Goal: Task Accomplishment & Management: Use online tool/utility

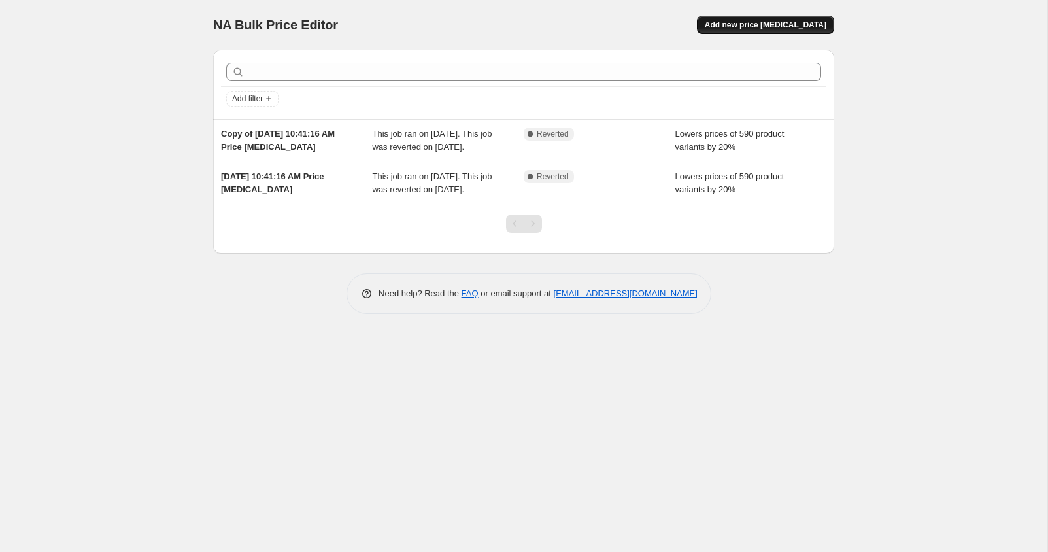
click at [752, 26] on span "Add new price [MEDICAL_DATA]" at bounding box center [766, 25] width 122 height 10
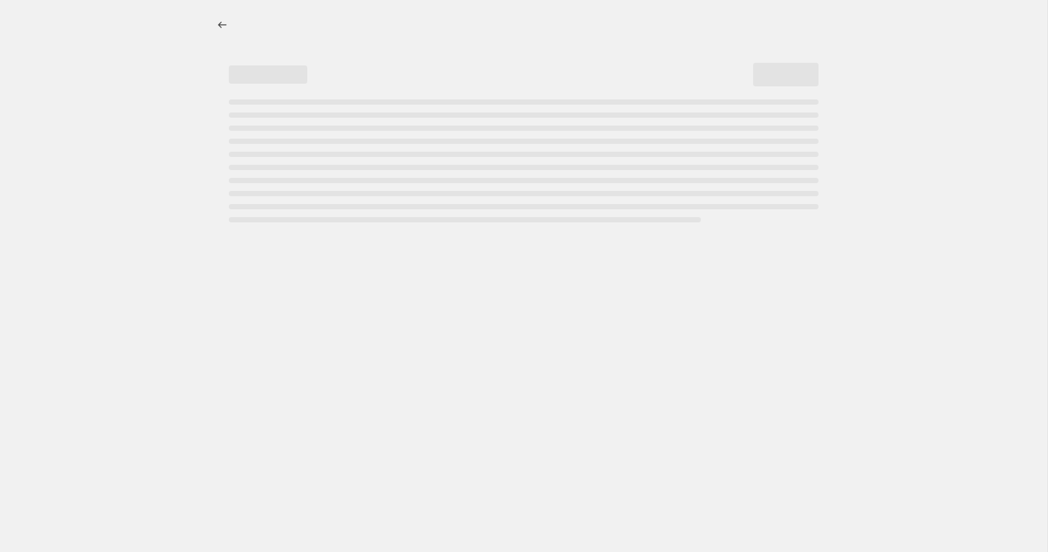
select select "percentage"
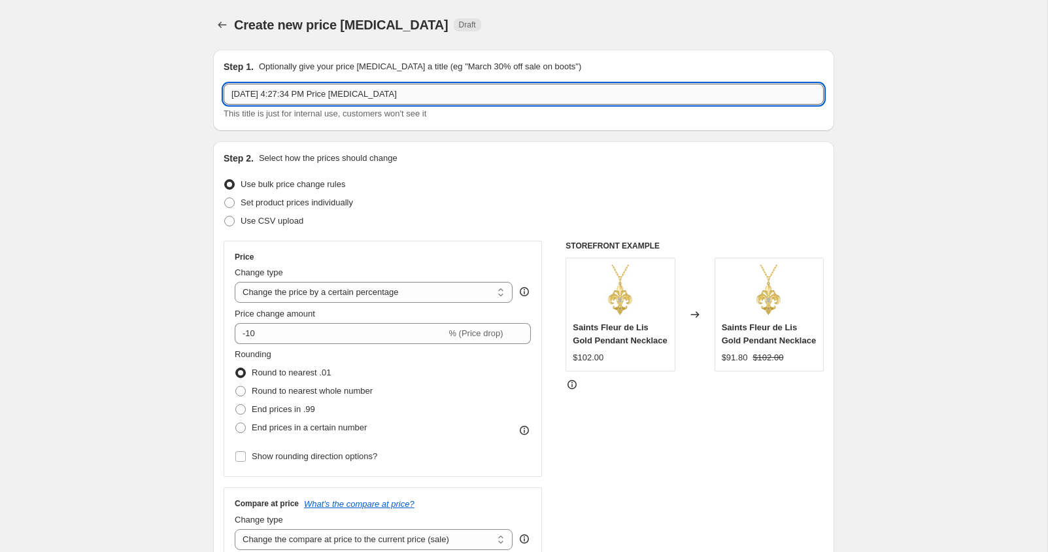
click at [410, 98] on input "[DATE] 4:27:34 PM Price [MEDICAL_DATA]" at bounding box center [524, 94] width 600 height 21
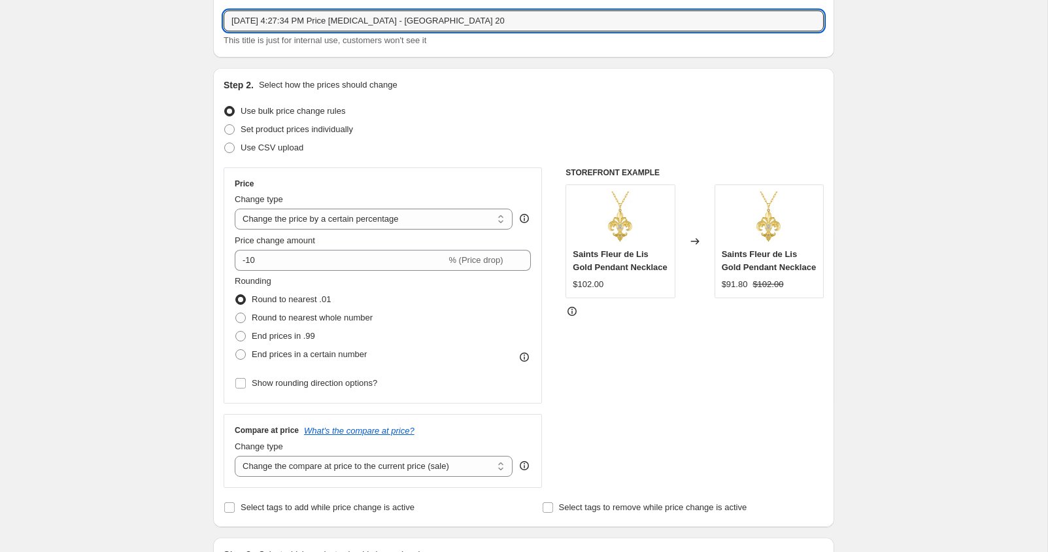
scroll to position [75, 0]
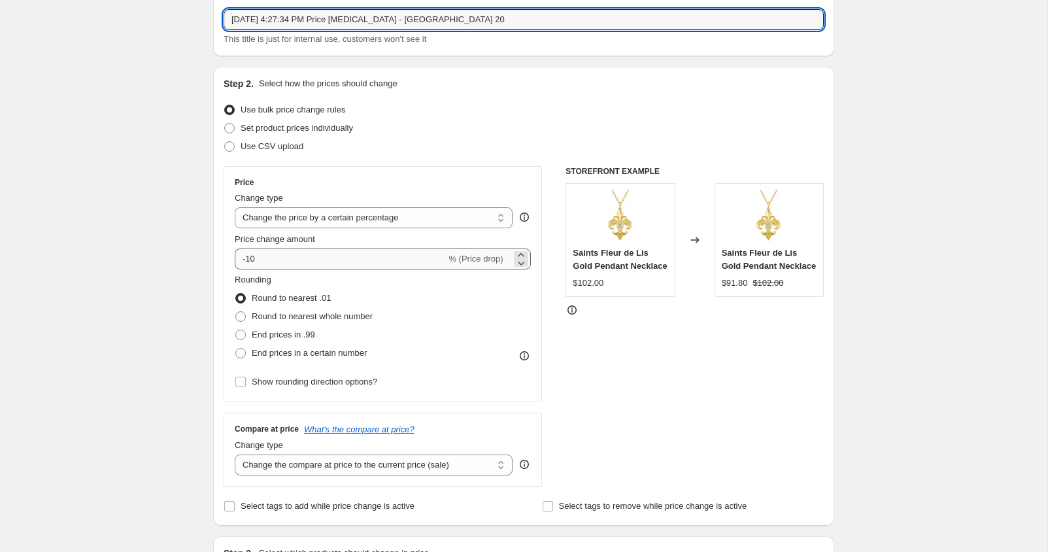
type input "[DATE] 4:27:34 PM Price [MEDICAL_DATA] - [GEOGRAPHIC_DATA] 20"
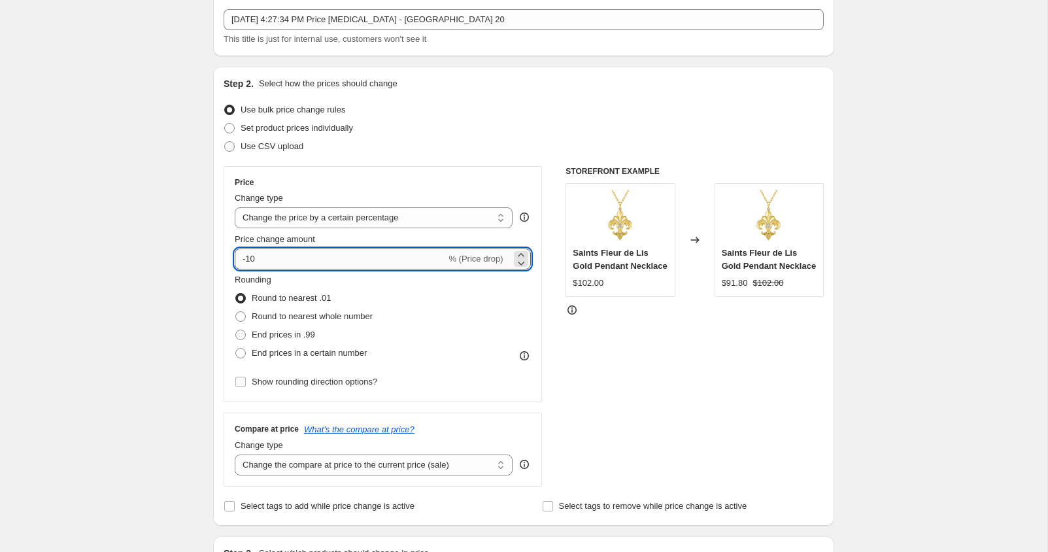
drag, startPoint x: 247, startPoint y: 258, endPoint x: 258, endPoint y: 259, distance: 11.1
click at [258, 259] on input "-10" at bounding box center [340, 258] width 211 height 21
type input "-20"
click at [240, 354] on span at bounding box center [240, 353] width 10 height 10
click at [236, 349] on input "End prices in a certain number" at bounding box center [235, 348] width 1 height 1
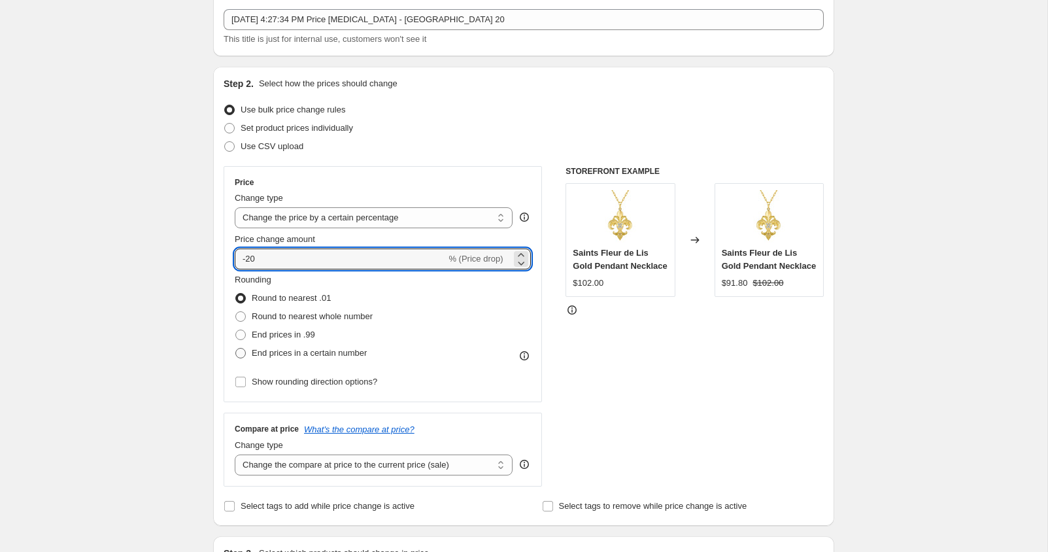
radio input "true"
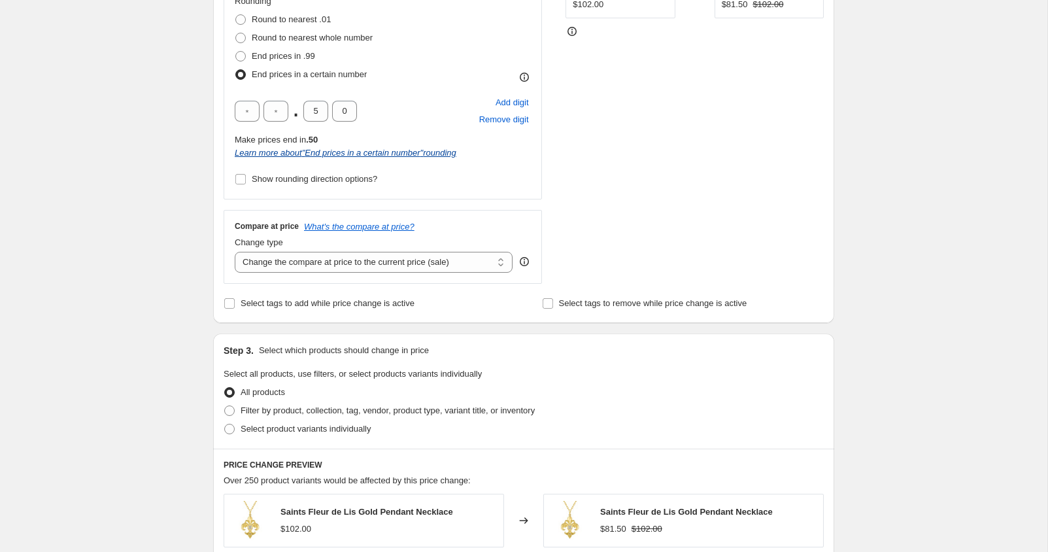
scroll to position [358, 0]
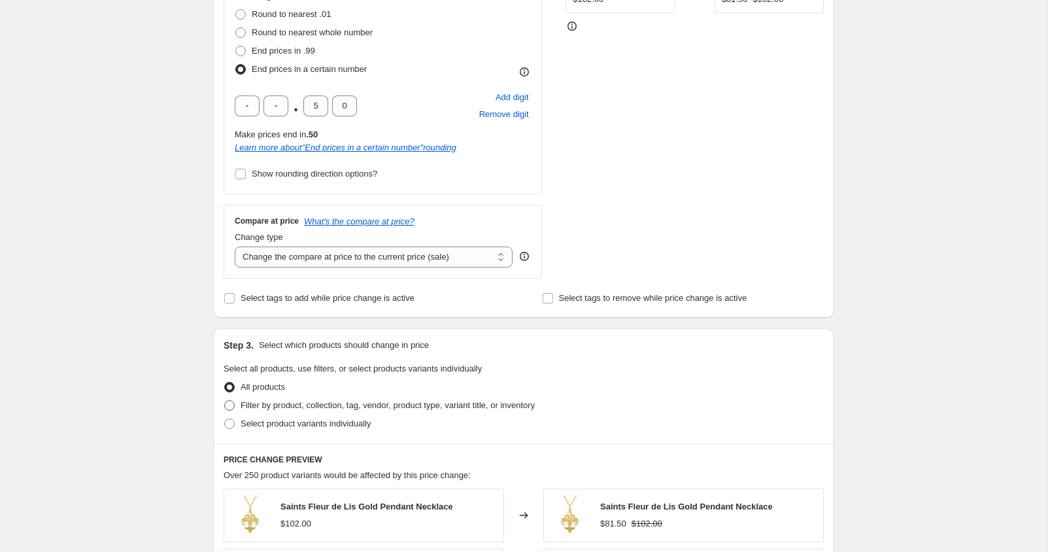
click at [234, 400] on span at bounding box center [229, 405] width 10 height 10
click at [225, 400] on input "Filter by product, collection, tag, vendor, product type, variant title, or inv…" at bounding box center [224, 400] width 1 height 1
radio input "true"
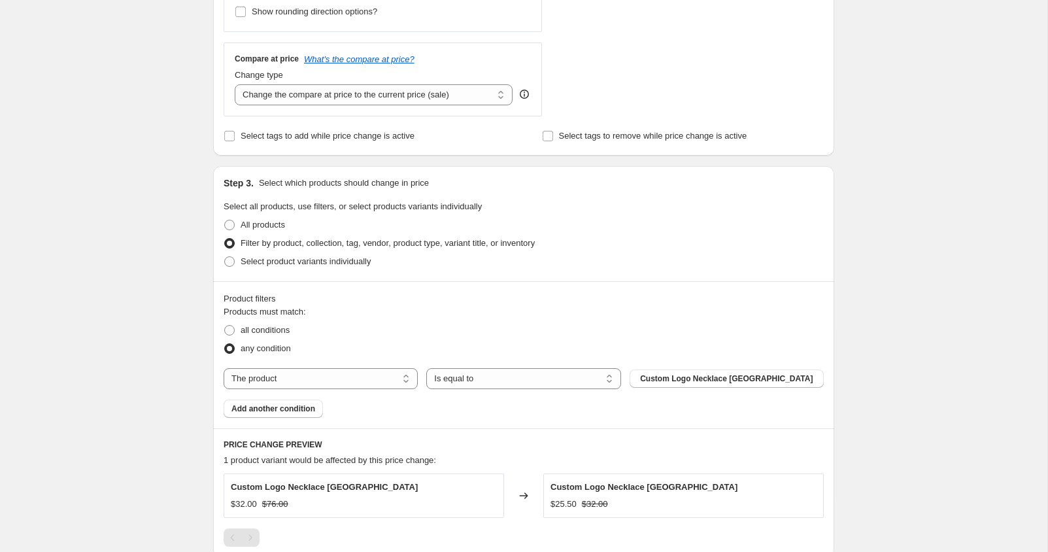
scroll to position [522, 0]
click at [360, 378] on select "The product The product's collection The product's tag The product's vendor The…" at bounding box center [321, 377] width 194 height 21
select select "collection"
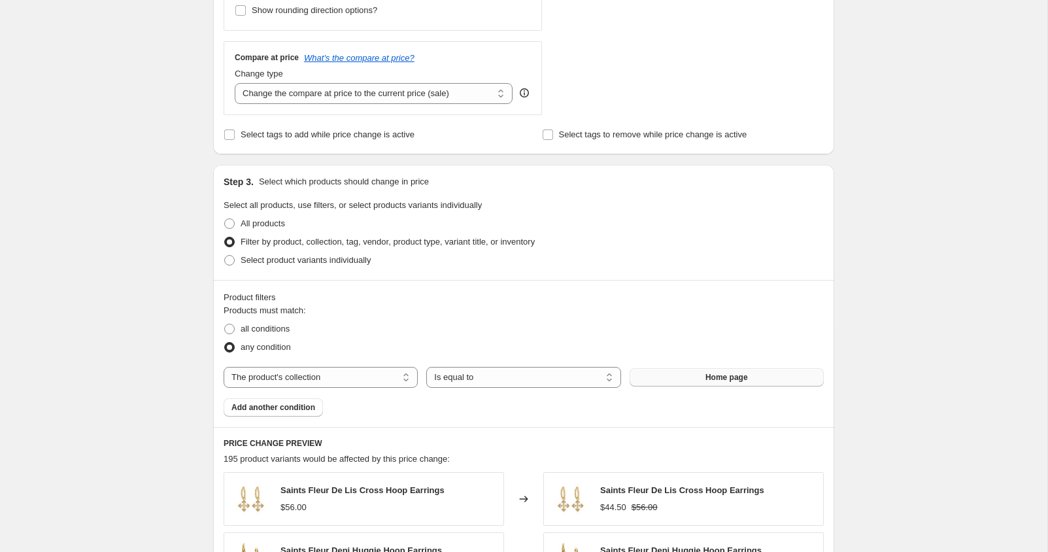
click at [694, 375] on button "Home page" at bounding box center [727, 377] width 194 height 18
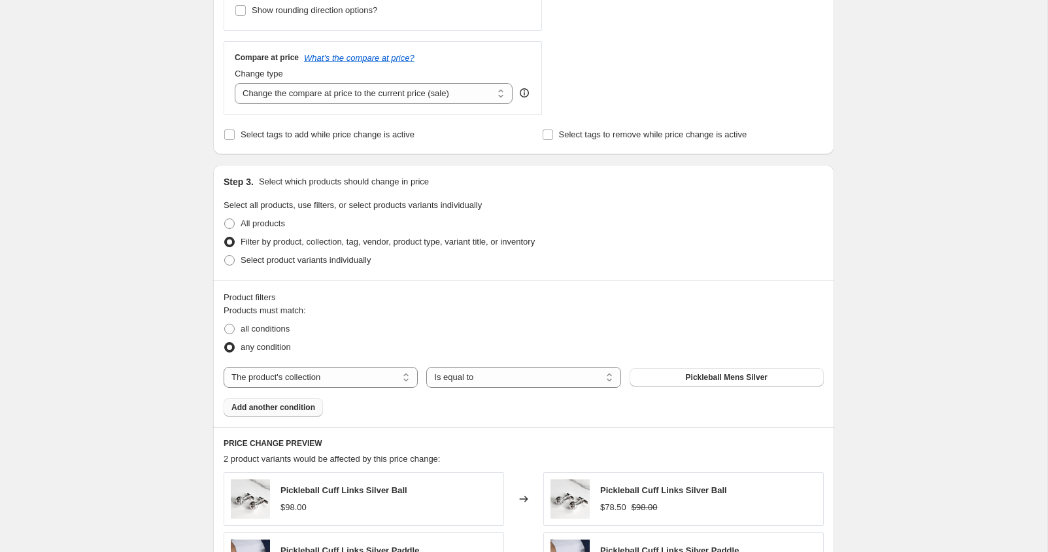
click at [303, 404] on span "Add another condition" at bounding box center [273, 407] width 84 height 10
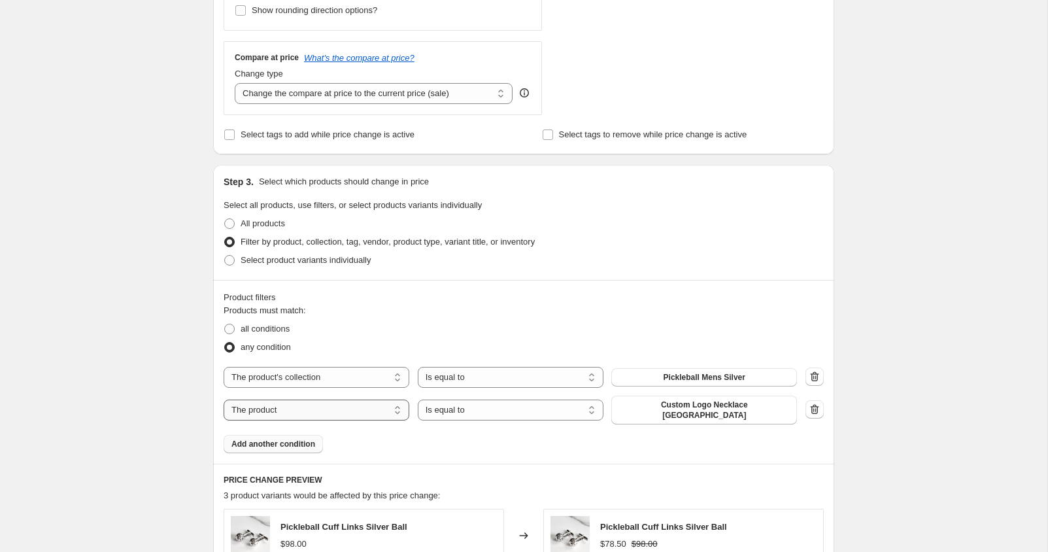
click at [301, 411] on select "The product The product's collection The product's tag The product's vendor The…" at bounding box center [317, 410] width 186 height 21
select select "tag"
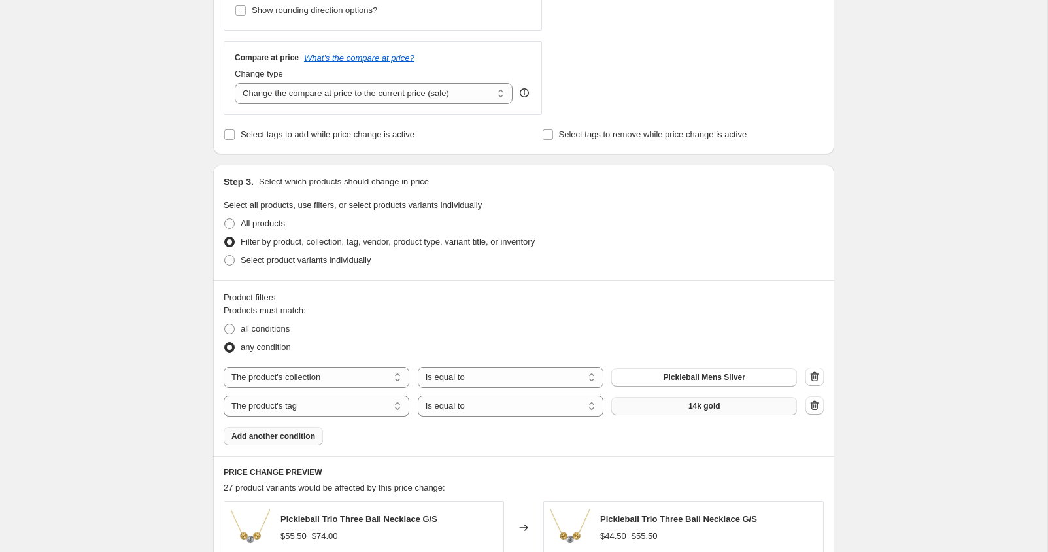
click at [666, 403] on button "14k gold" at bounding box center [704, 406] width 186 height 18
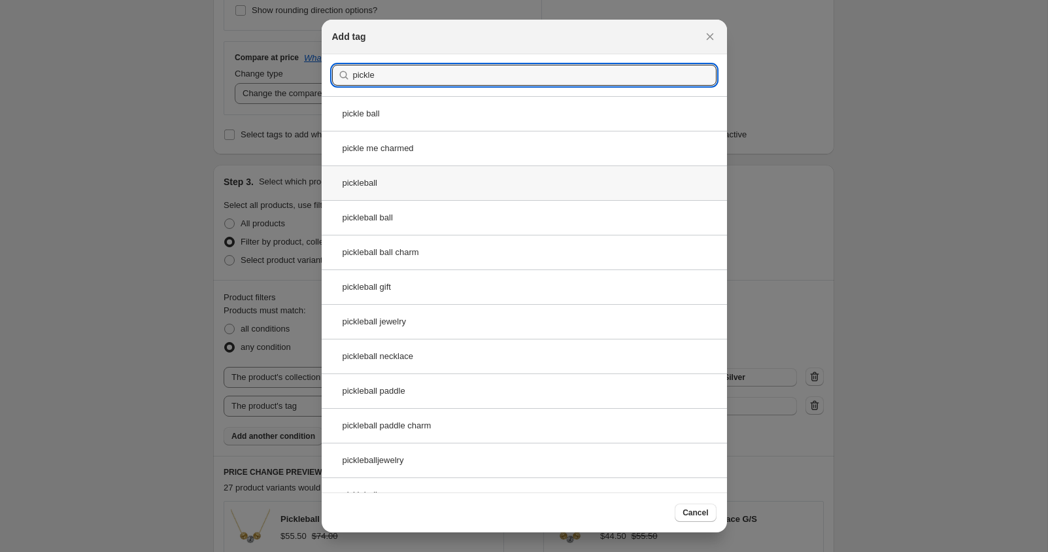
type input "pickle"
click at [396, 182] on div "pickleball" at bounding box center [524, 182] width 405 height 35
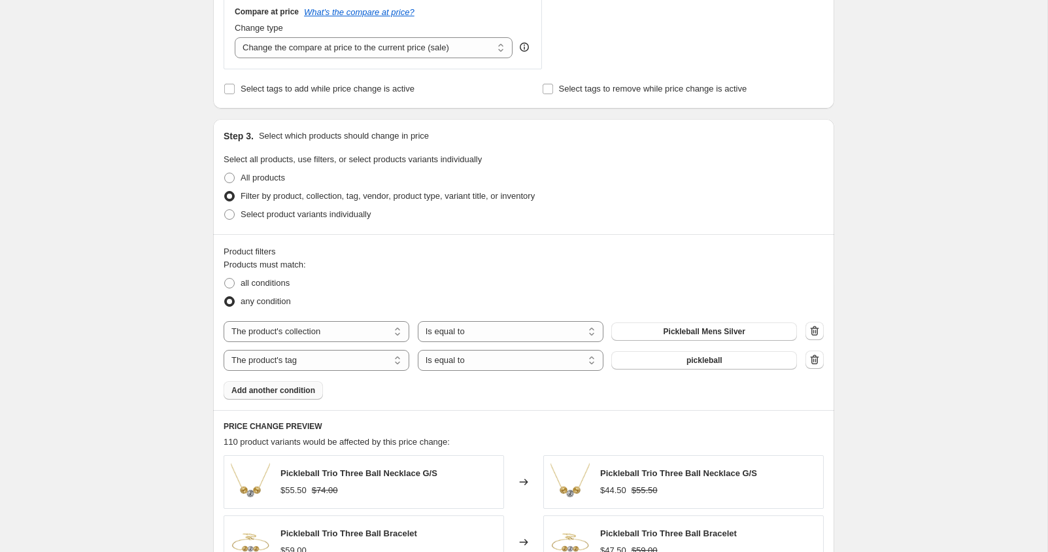
scroll to position [570, 0]
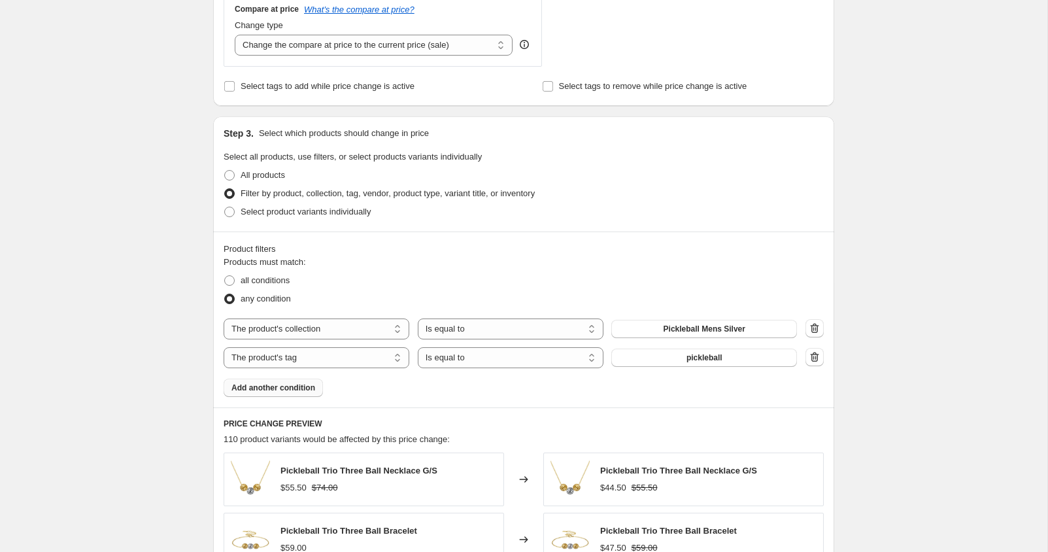
click at [287, 383] on span "Add another condition" at bounding box center [273, 388] width 84 height 10
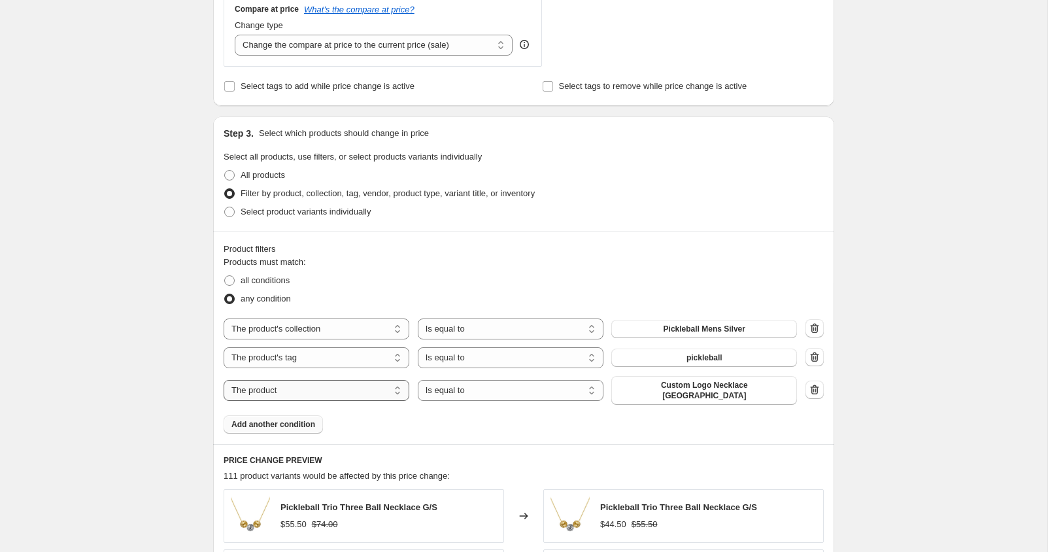
click at [307, 391] on select "The product The product's collection The product's tag The product's vendor The…" at bounding box center [317, 390] width 186 height 21
select select "vendor"
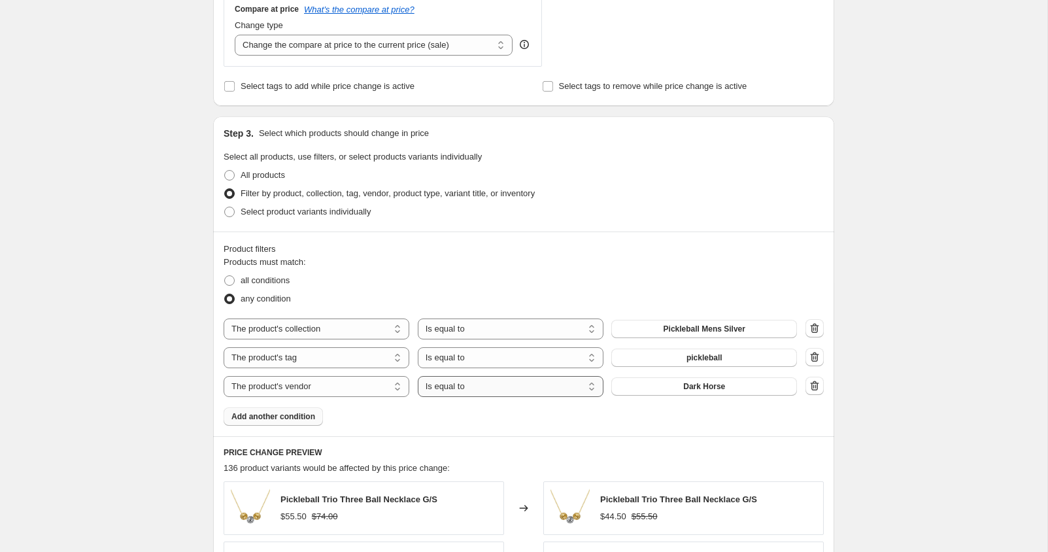
click at [458, 388] on select "Is equal to Is not equal to" at bounding box center [511, 386] width 186 height 21
click at [701, 386] on span "Dark Horse" at bounding box center [704, 386] width 42 height 10
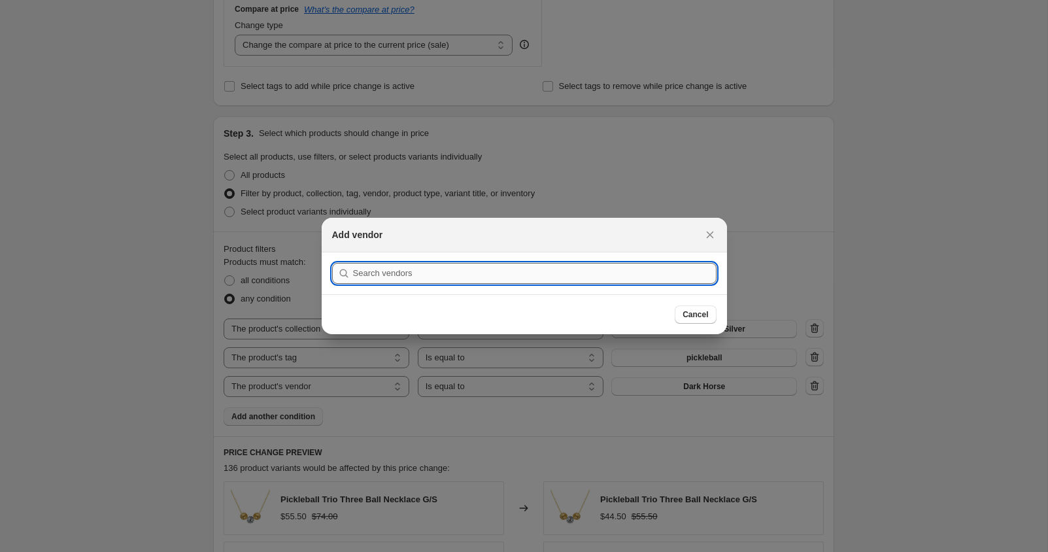
click at [452, 272] on input ":r2s:" at bounding box center [535, 273] width 364 height 21
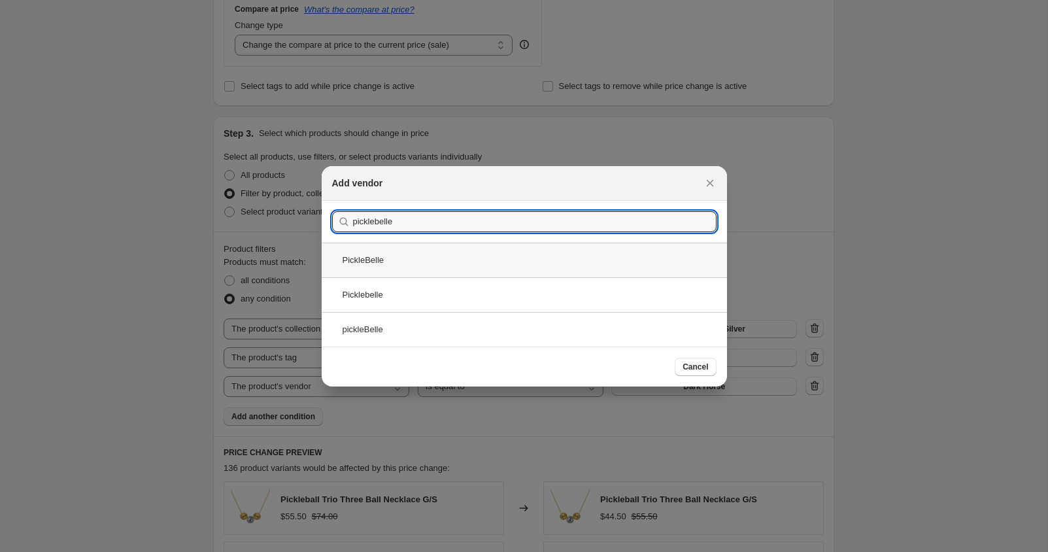
type input "picklebelle"
click at [369, 262] on div "PickleBelle" at bounding box center [524, 260] width 405 height 35
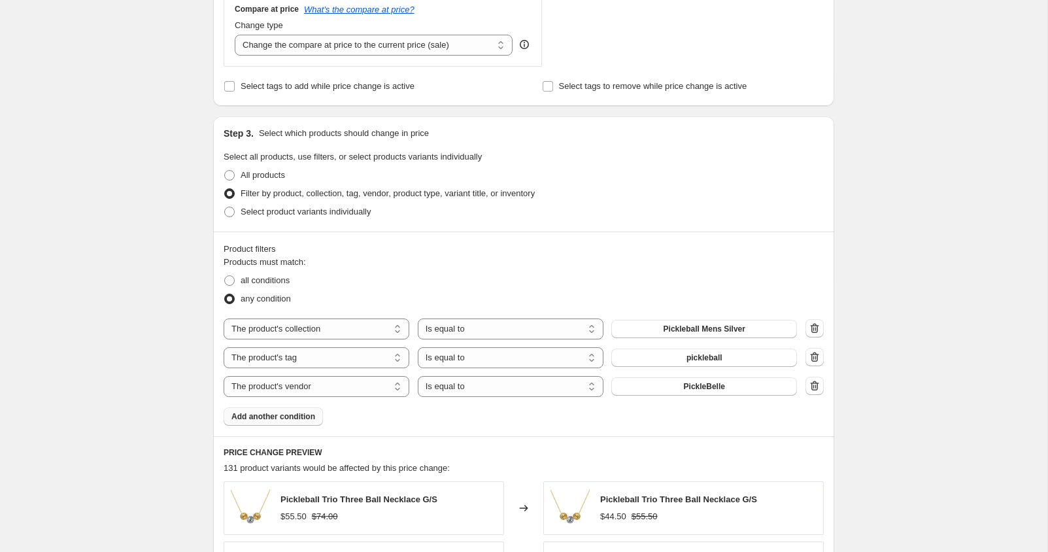
click at [277, 419] on span "Add another condition" at bounding box center [273, 416] width 84 height 10
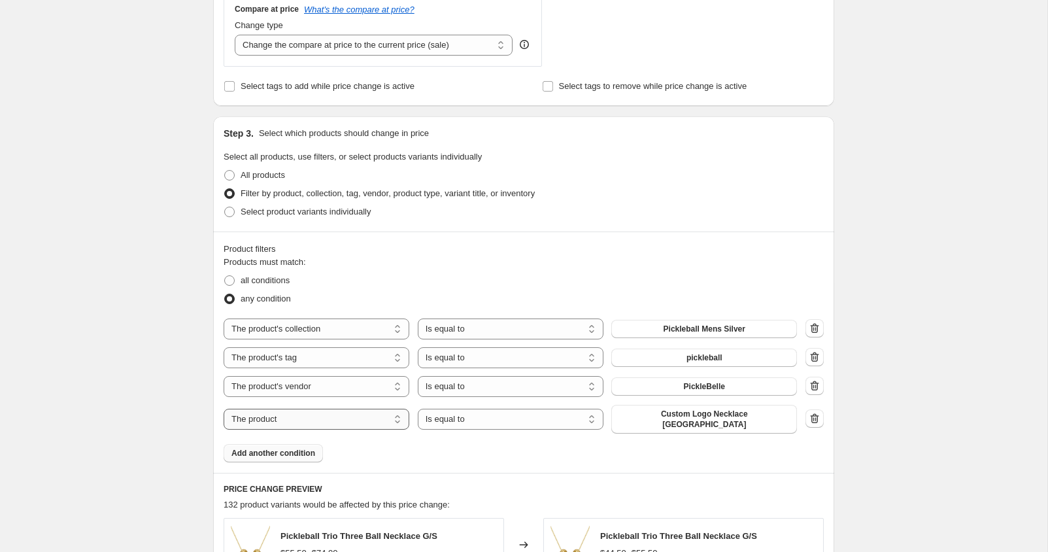
click at [281, 422] on select "The product The product's collection The product's tag The product's vendor The…" at bounding box center [317, 419] width 186 height 21
select select "title"
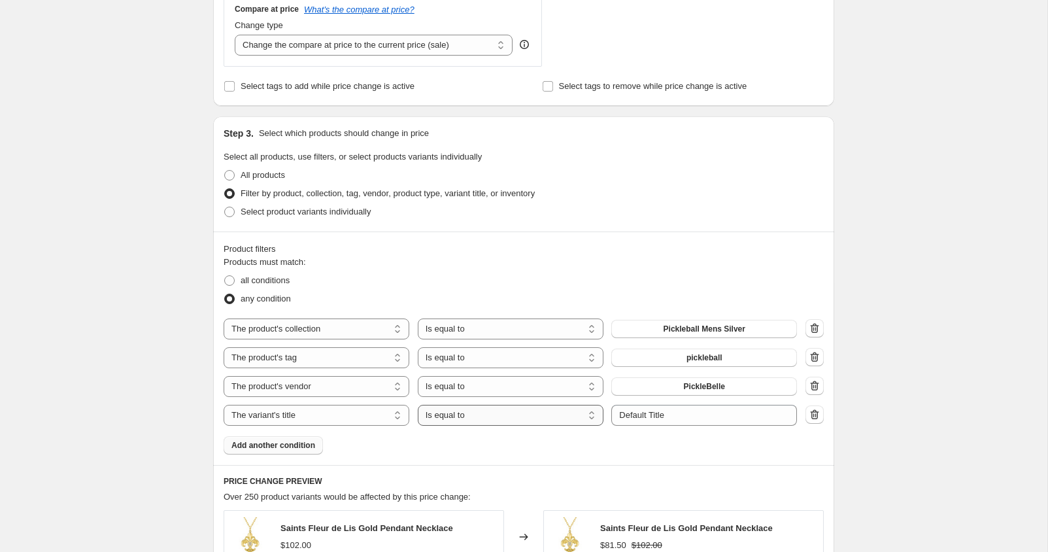
click at [466, 417] on select "Is equal to Is not equal to Contains" at bounding box center [511, 415] width 186 height 21
select select "contains"
click at [666, 416] on input "Default Title" at bounding box center [704, 415] width 186 height 21
drag, startPoint x: 691, startPoint y: 412, endPoint x: 588, endPoint y: 410, distance: 102.7
click at [588, 410] on div "The product The product's collection The product's tag The product's vendor The…" at bounding box center [510, 415] width 573 height 21
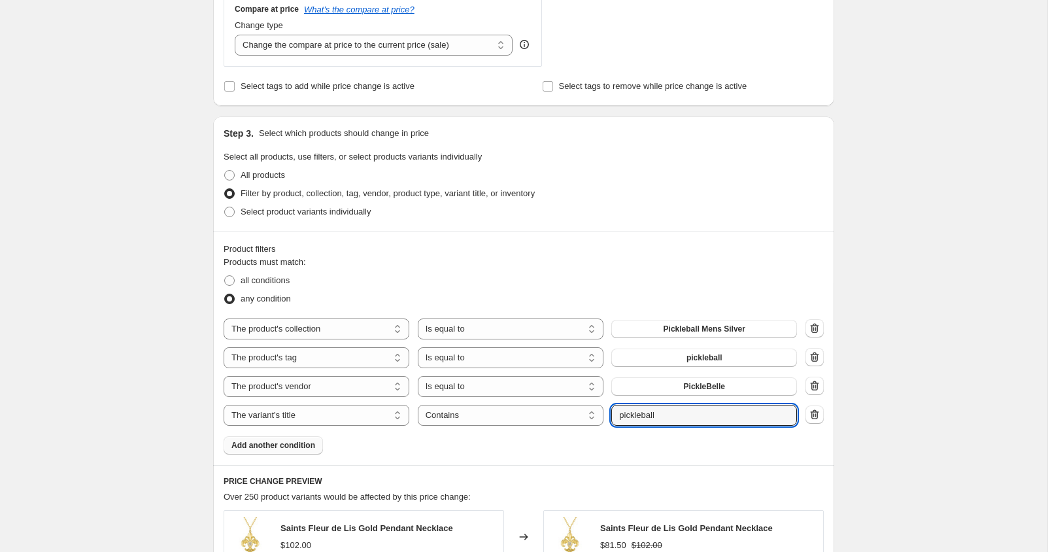
type input "pickleball"
click at [741, 441] on div "Products must match: all conditions any condition The product The product's col…" at bounding box center [524, 355] width 600 height 199
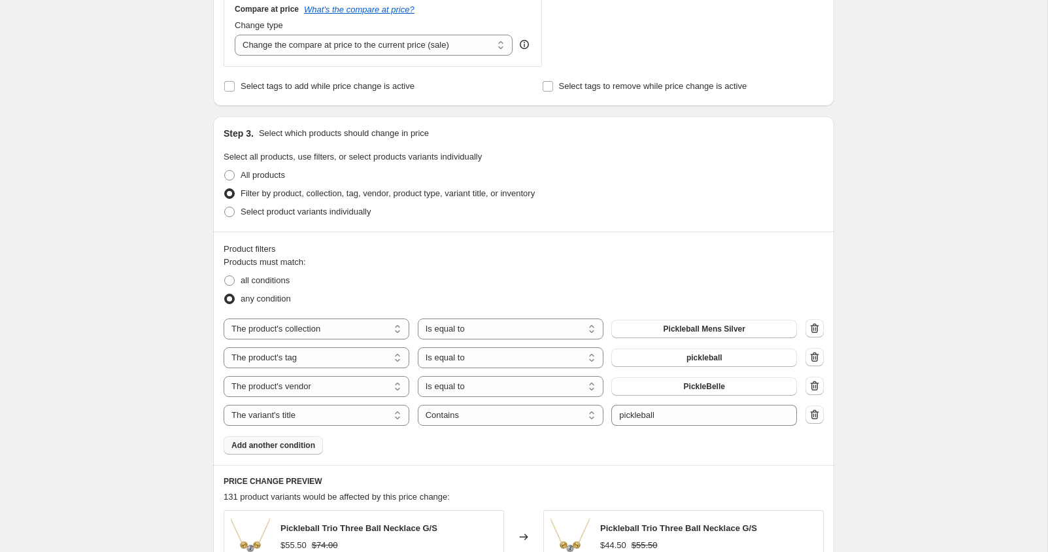
click at [300, 446] on span "Add another condition" at bounding box center [273, 445] width 84 height 10
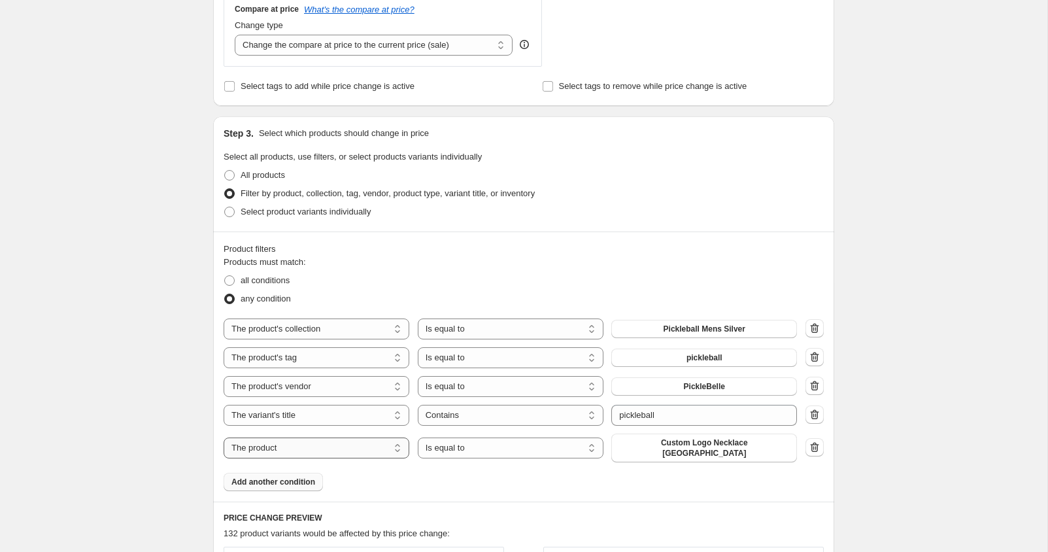
click at [313, 445] on select "The product The product's collection The product's tag The product's vendor The…" at bounding box center [317, 447] width 186 height 21
select select "collection"
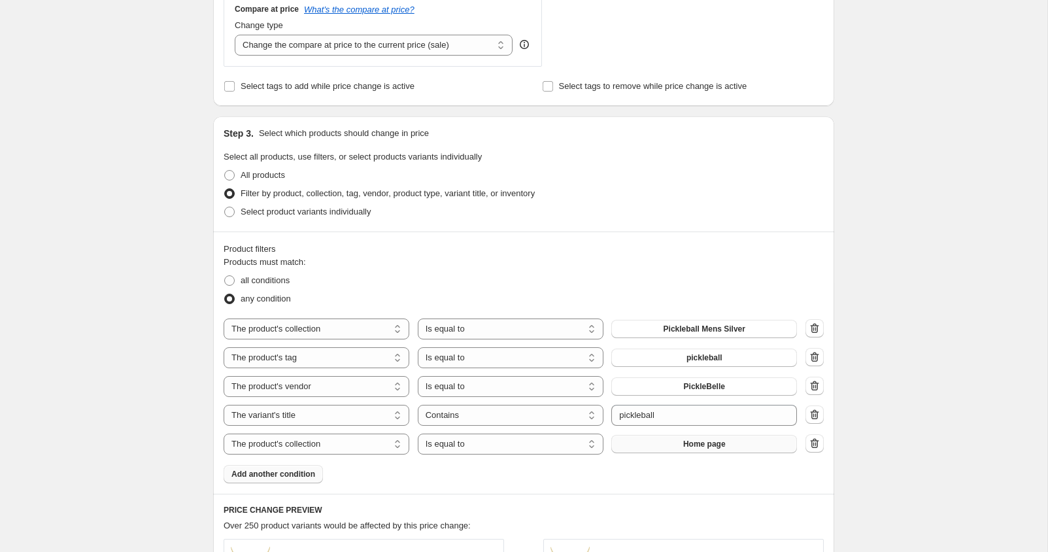
click at [678, 440] on button "Home page" at bounding box center [704, 444] width 186 height 18
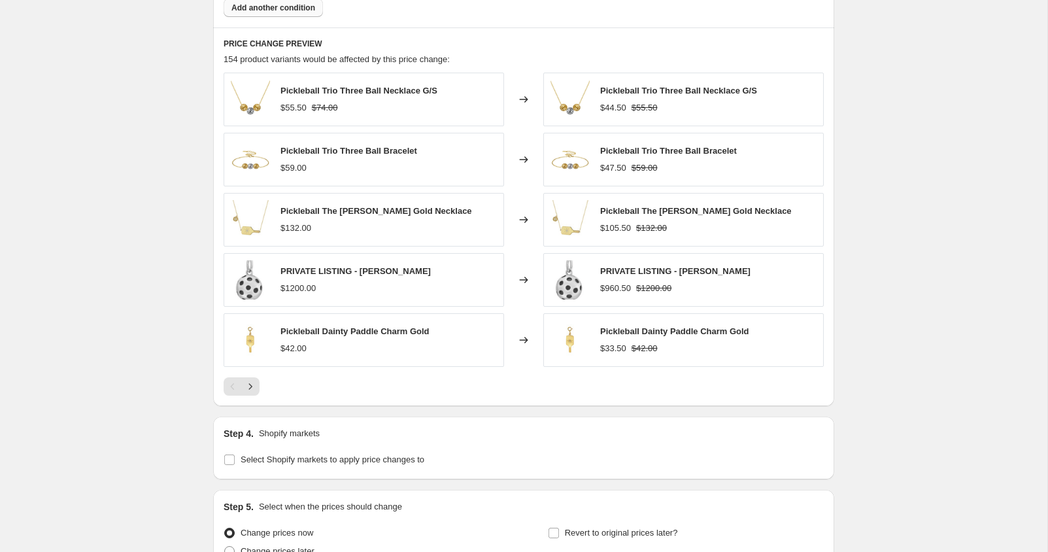
scroll to position [1161, 0]
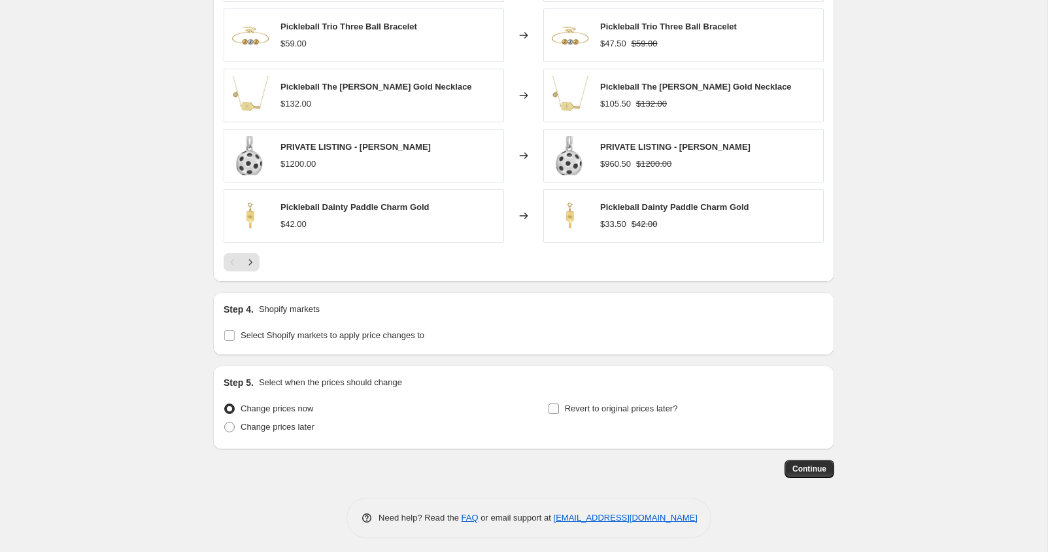
click at [556, 404] on input "Revert to original prices later?" at bounding box center [554, 408] width 10 height 10
checkbox input "true"
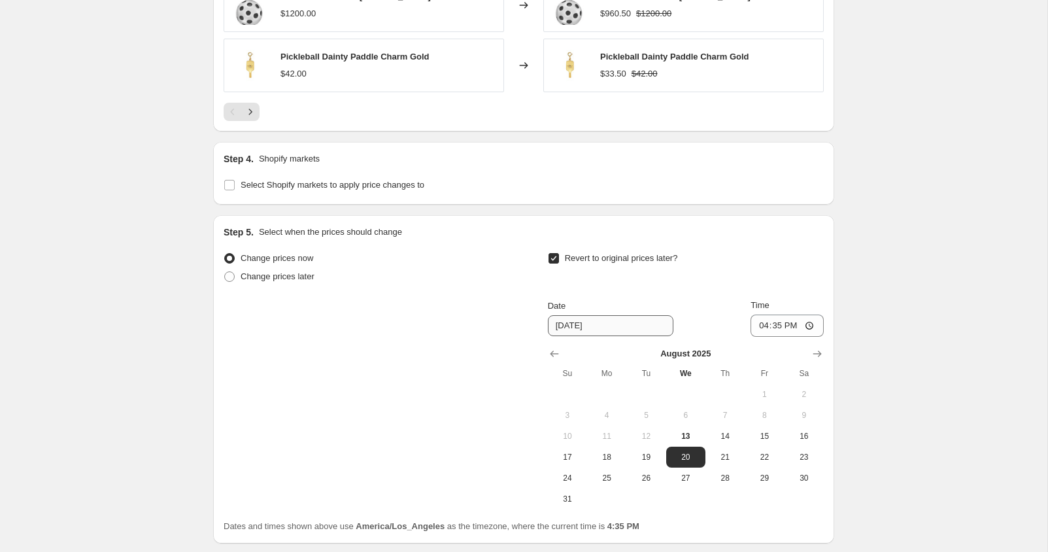
scroll to position [1316, 0]
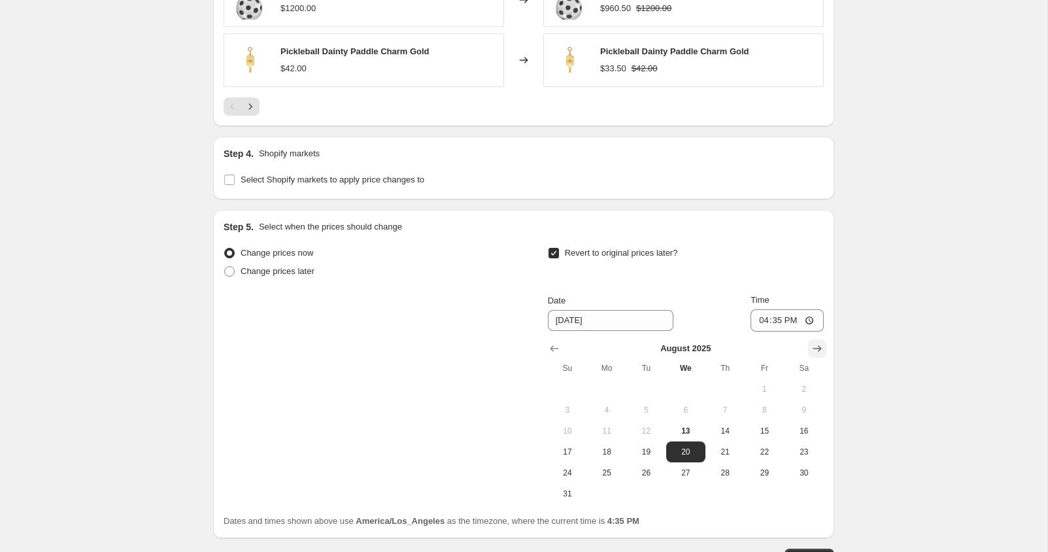
click at [815, 342] on icon "Show next month, September 2025" at bounding box center [817, 348] width 13 height 13
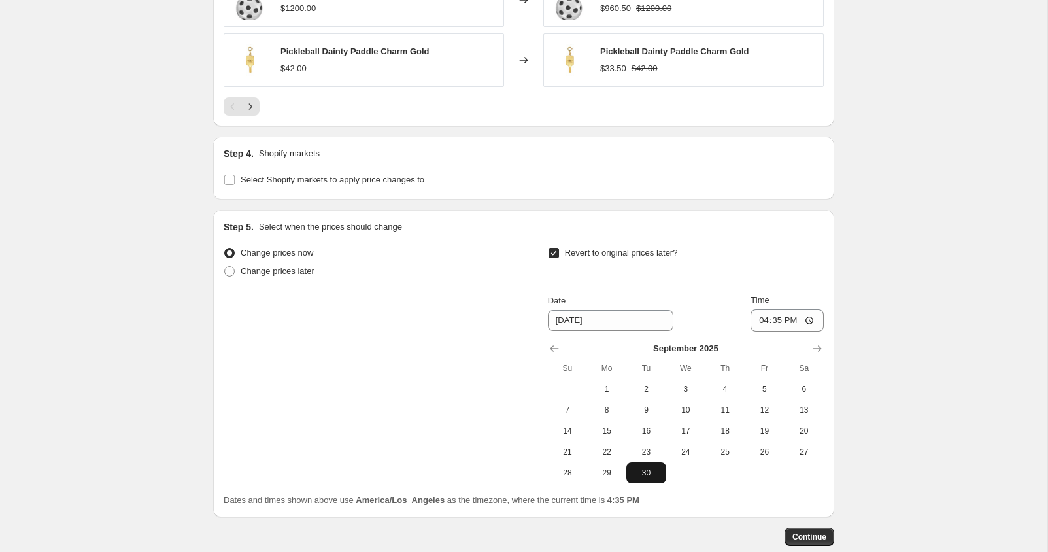
click at [647, 468] on span "30" at bounding box center [646, 473] width 29 height 10
type input "[DATE]"
click at [809, 532] on span "Continue" at bounding box center [810, 537] width 34 height 10
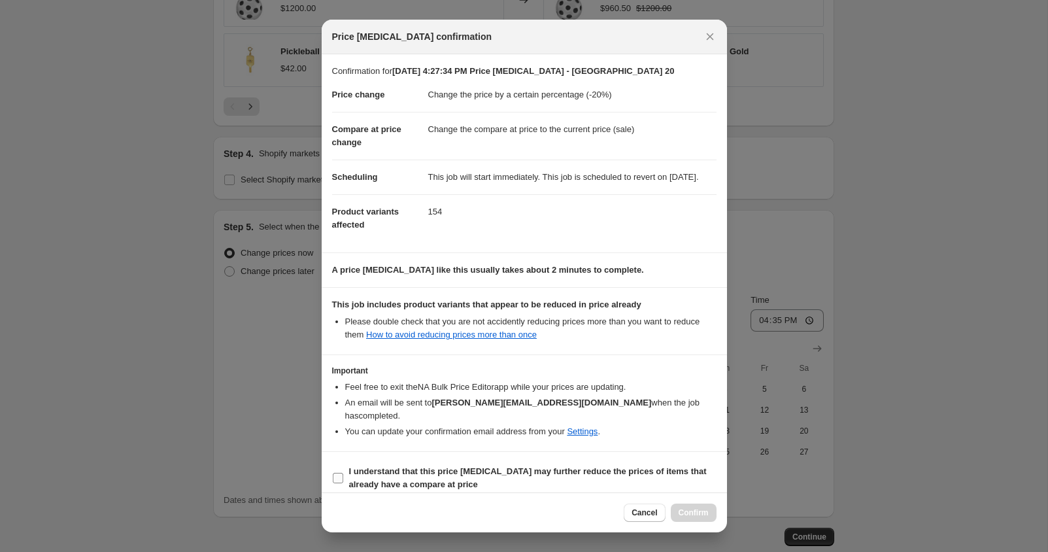
click at [335, 473] on input "I understand that this price [MEDICAL_DATA] may further reduce the prices of it…" at bounding box center [338, 478] width 10 height 10
checkbox input "true"
click at [692, 509] on span "Confirm" at bounding box center [694, 512] width 30 height 10
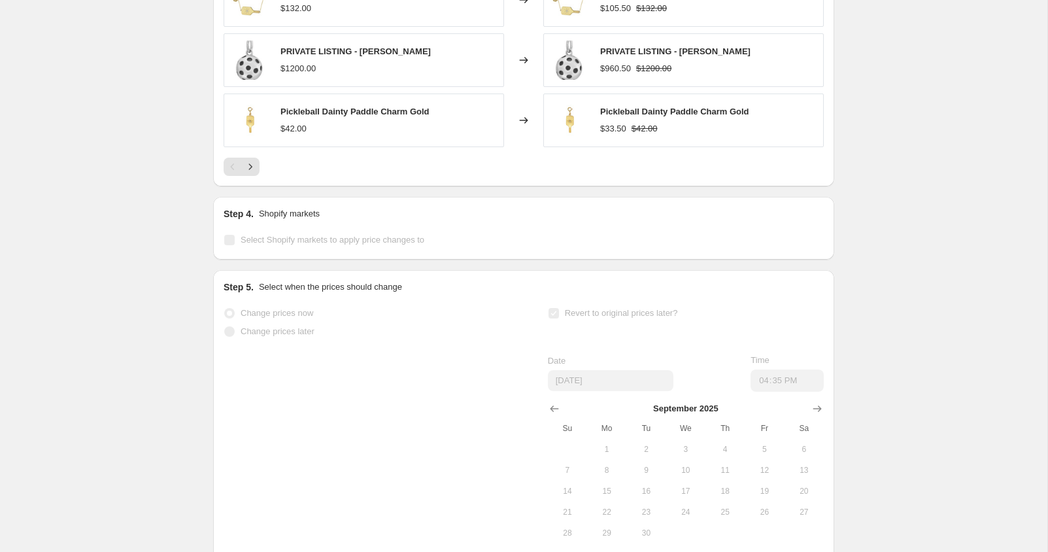
scroll to position [1351, 0]
